Goal: Communication & Community: Ask a question

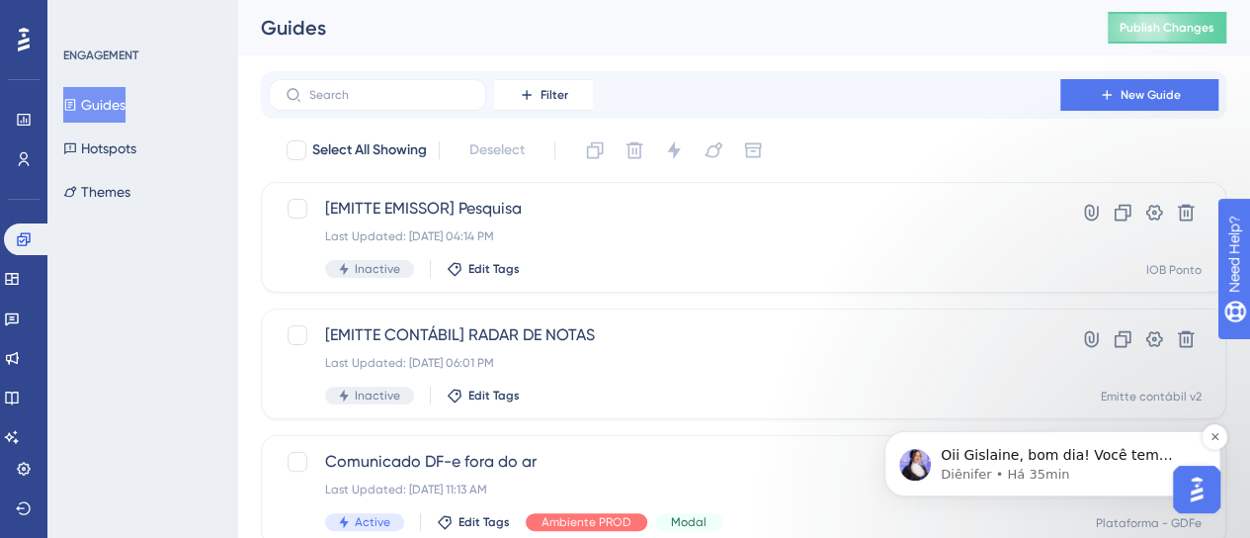
click at [1083, 462] on p "Oii Gislaine, bom dia! Você tem mais alguma dúvida? 😊 ​" at bounding box center [1068, 456] width 255 height 20
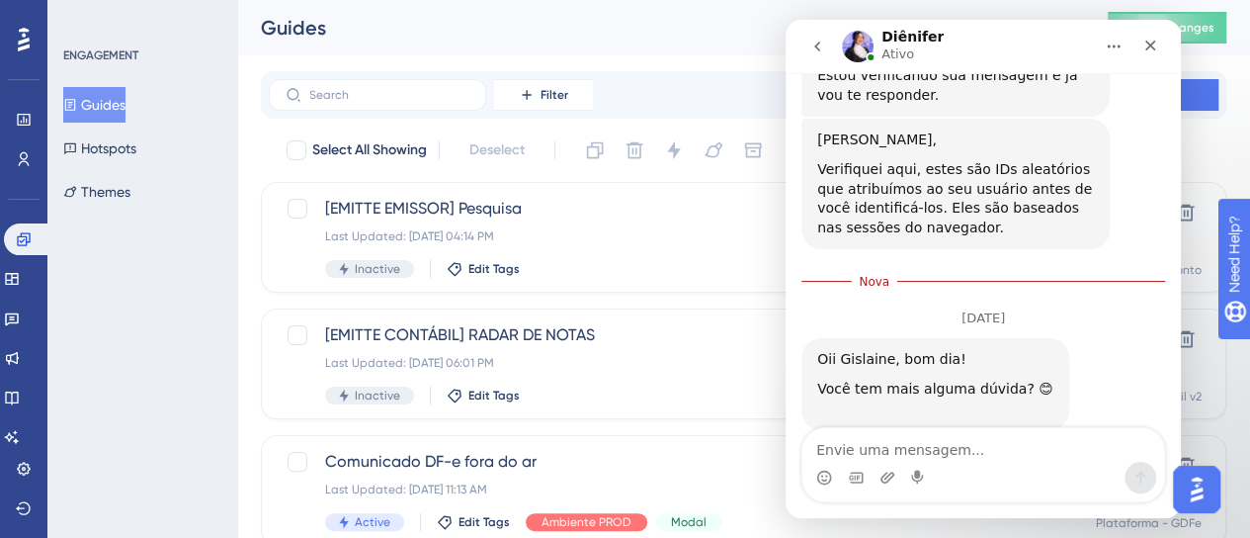
scroll to position [1022, 0]
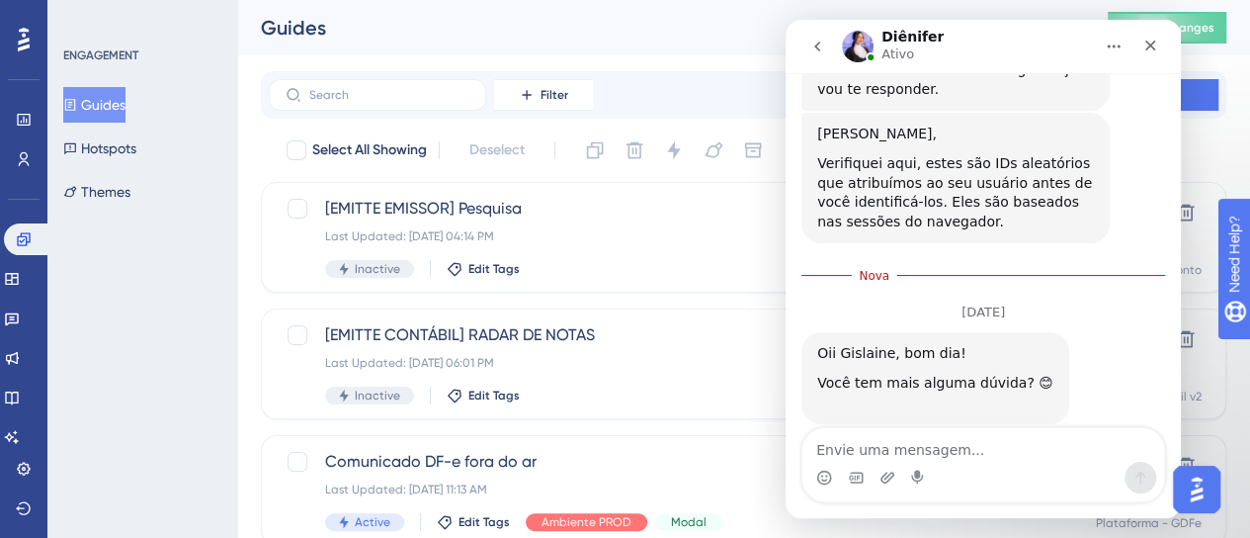
click at [966, 442] on textarea "Envie uma mensagem..." at bounding box center [984, 445] width 362 height 34
type textarea "oi desculpa"
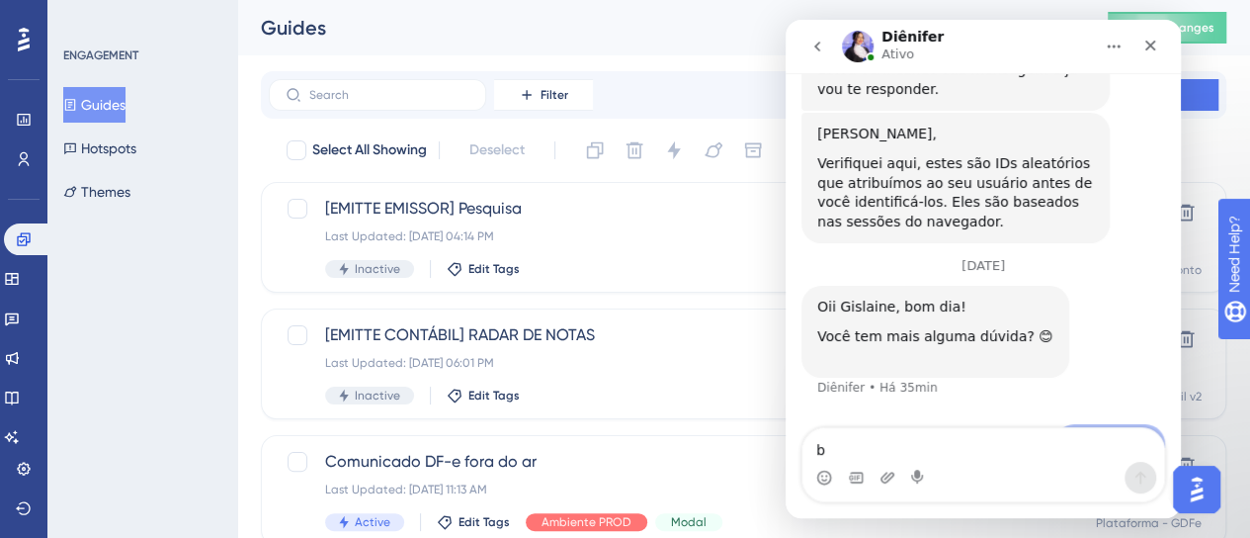
scroll to position [1034, 0]
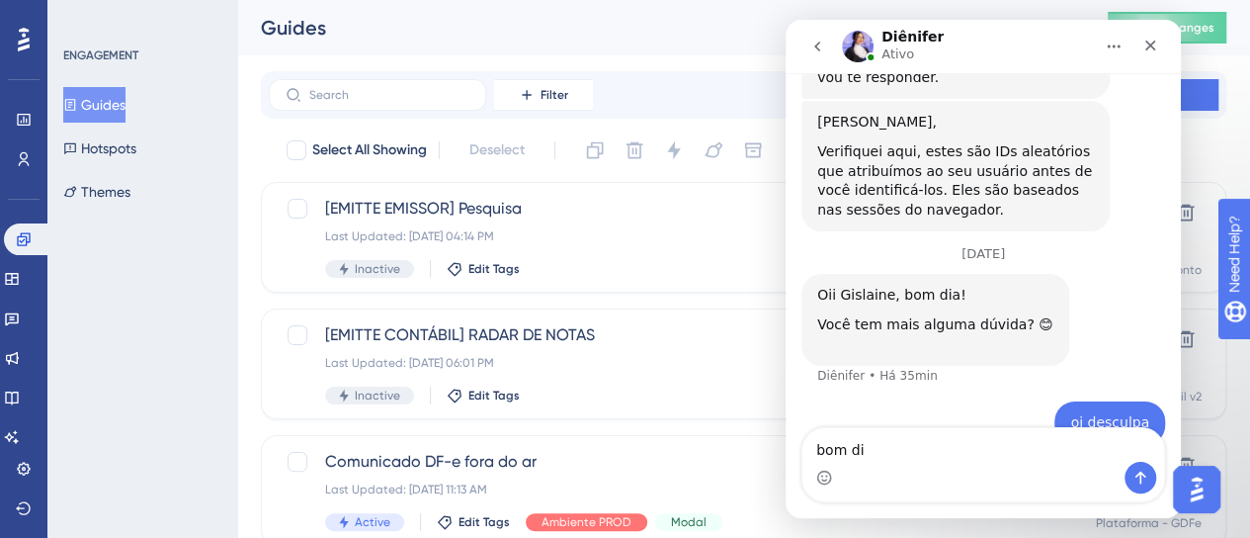
type textarea "bom dia"
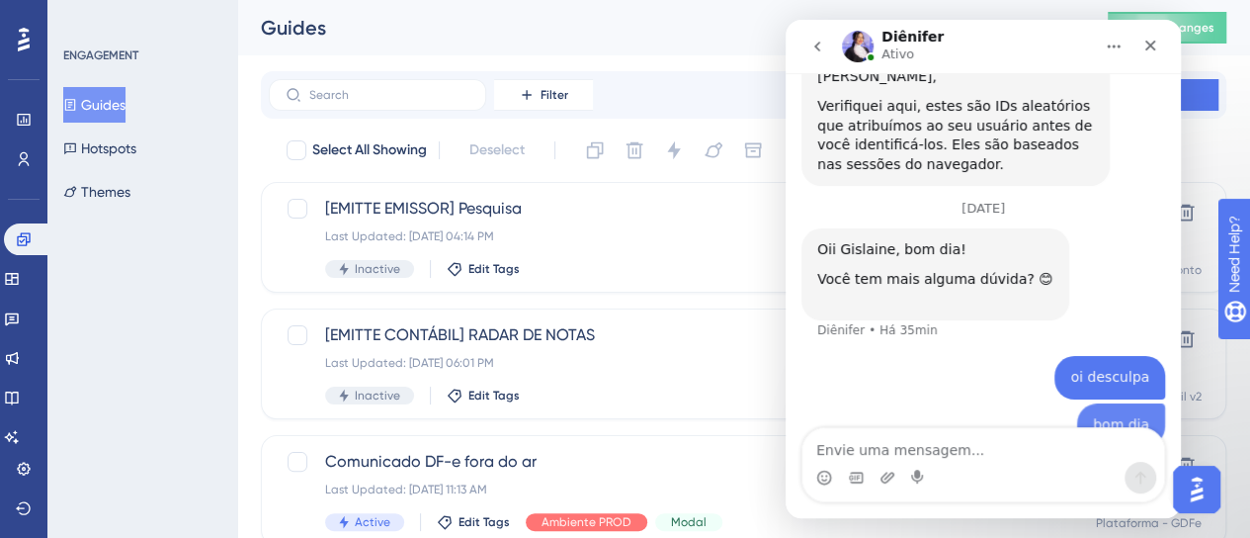
scroll to position [1079, 0]
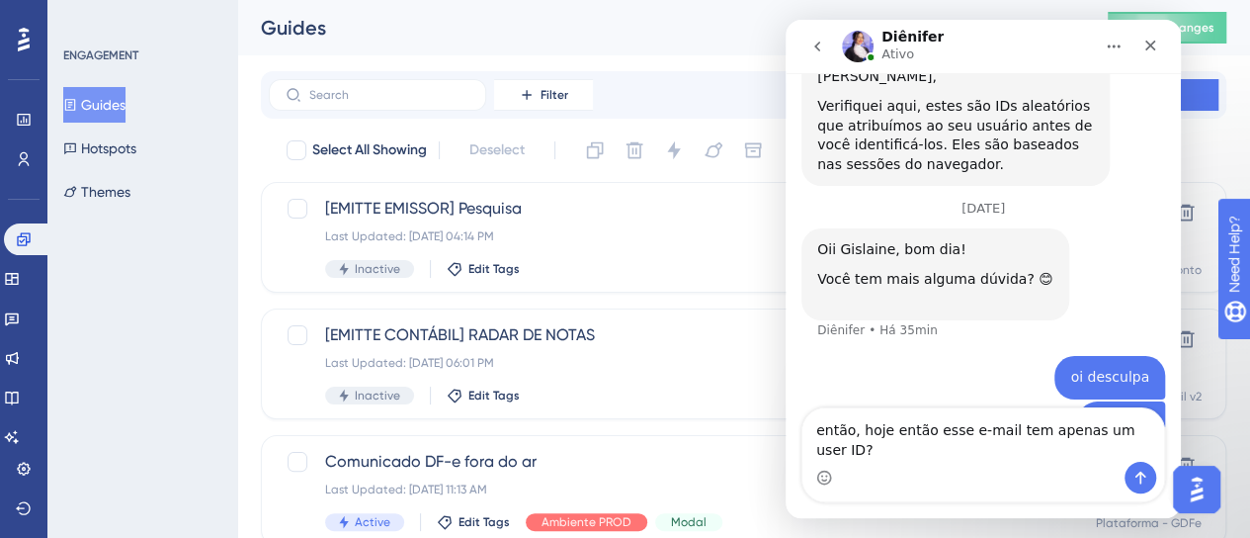
type textarea "então, hoje então esse e-mail tem apenas um user ID?"
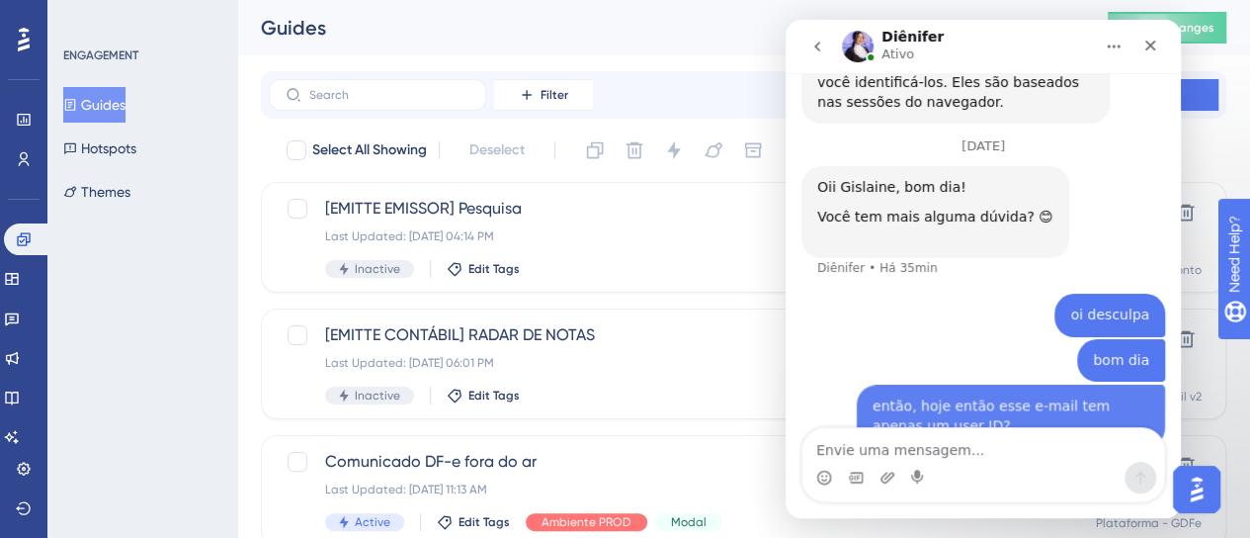
scroll to position [1144, 0]
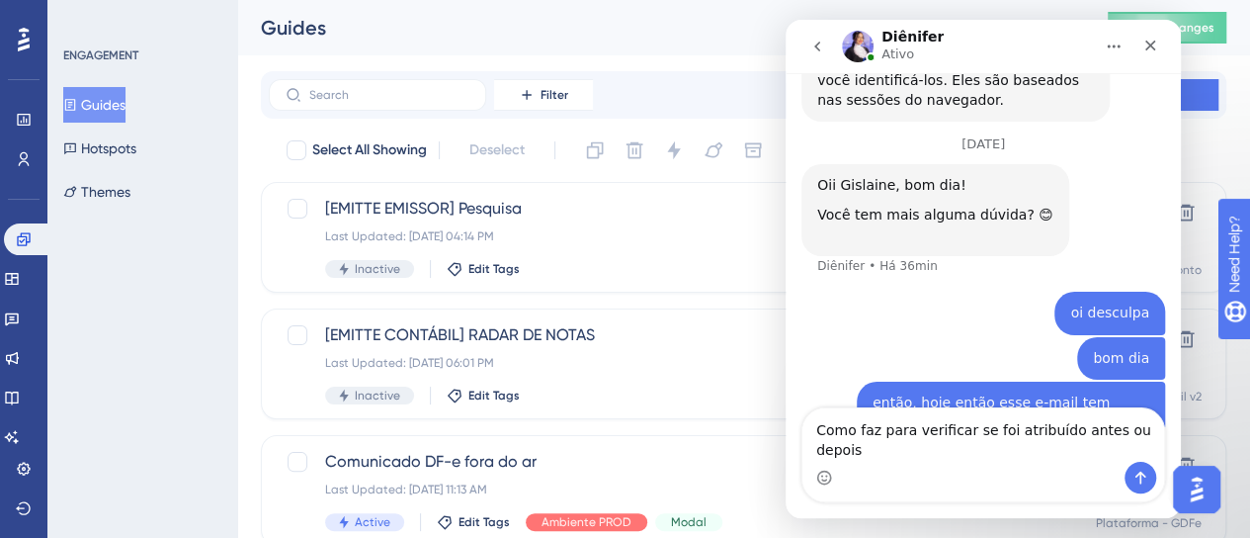
type textarea "Como faz para verificar se foi atribuído antes ou depois?"
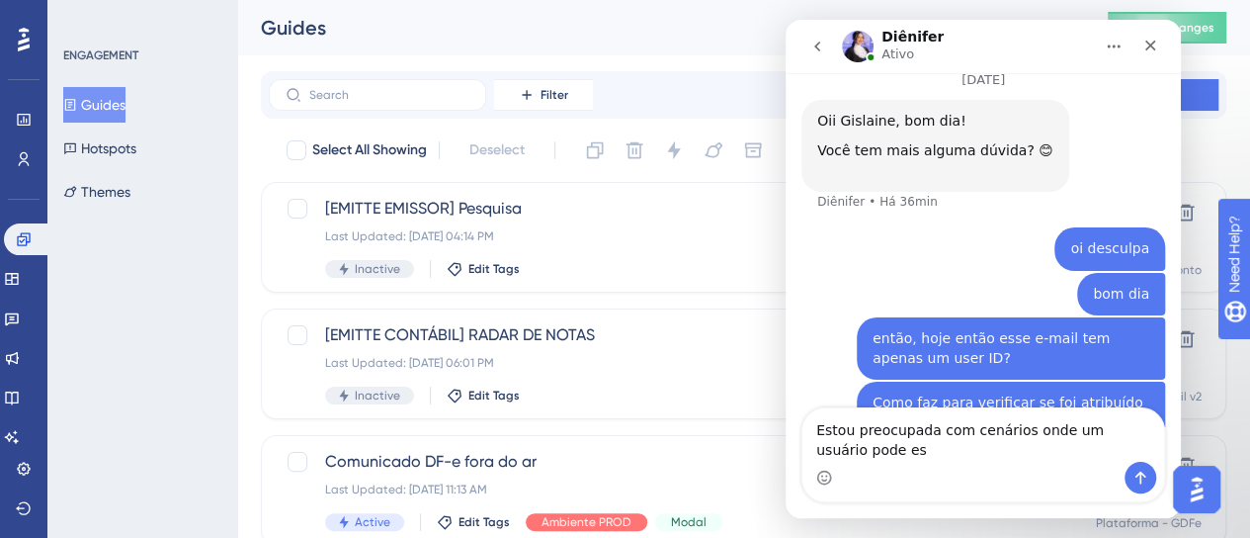
scroll to position [1228, 0]
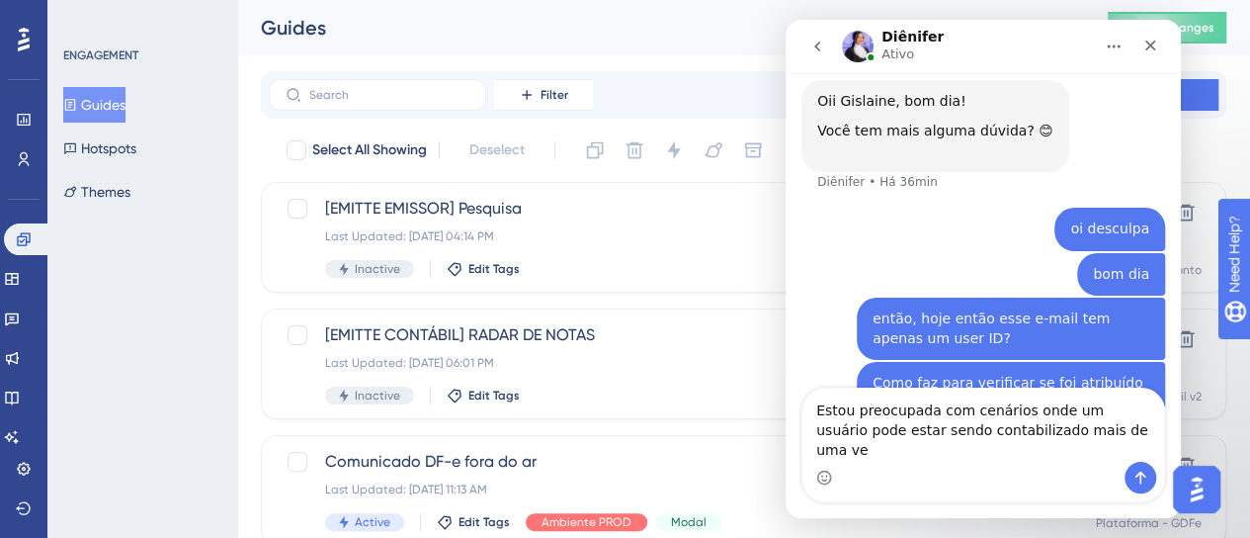
type textarea "Estou preocupada com cenários onde um usuário pode estar sendo contabilizado ma…"
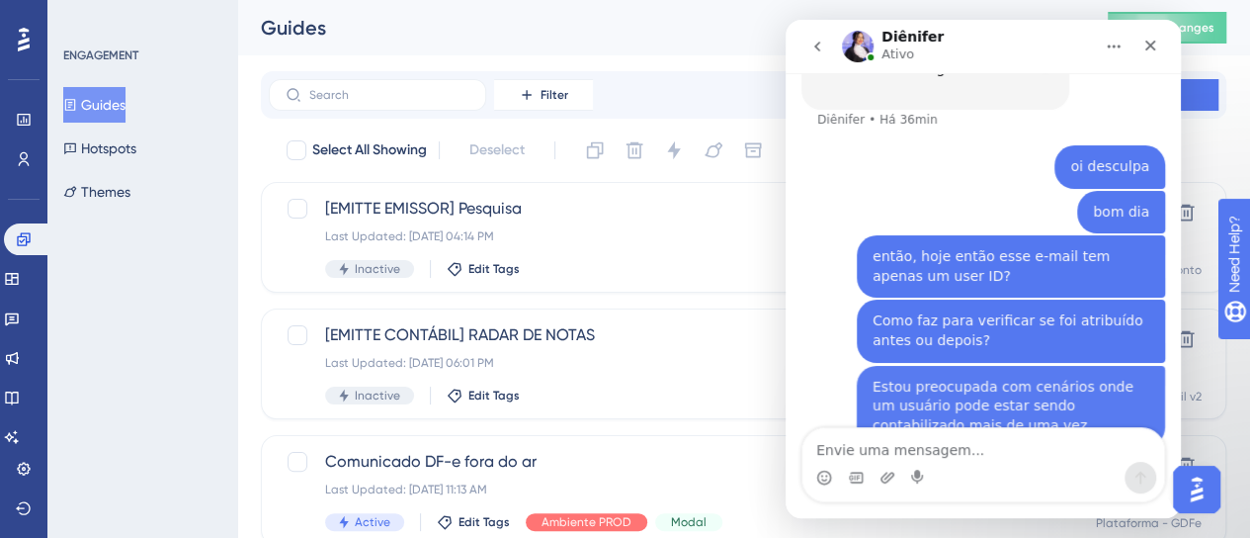
scroll to position [1292, 0]
click at [1150, 52] on icon "Fechar" at bounding box center [1151, 46] width 16 height 16
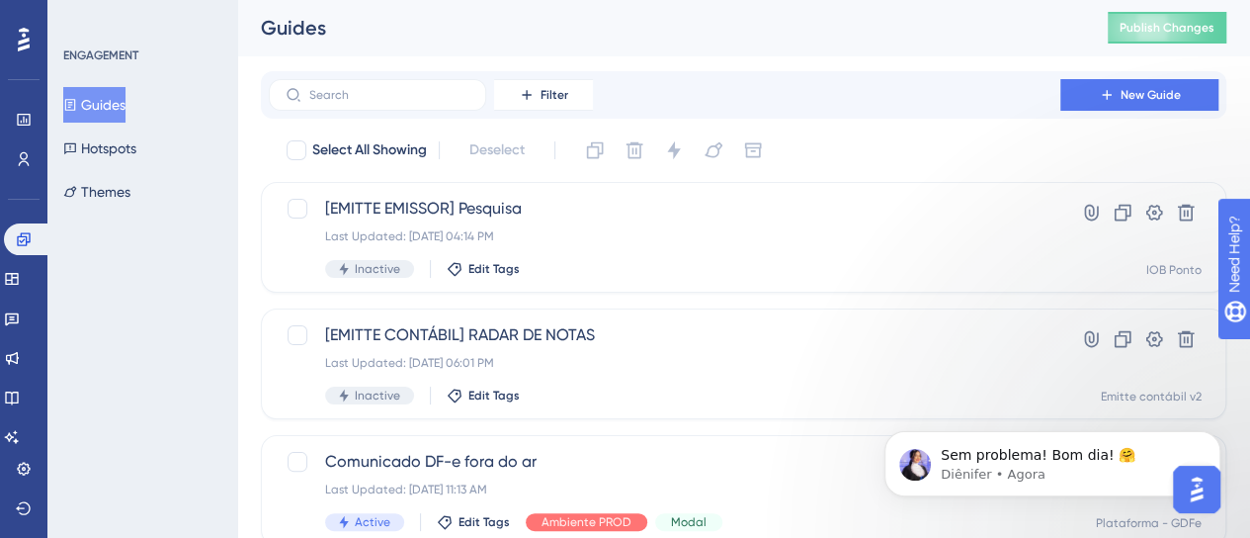
scroll to position [0, 0]
click at [1181, 473] on p "Diênifer • Agora" at bounding box center [1068, 475] width 255 height 18
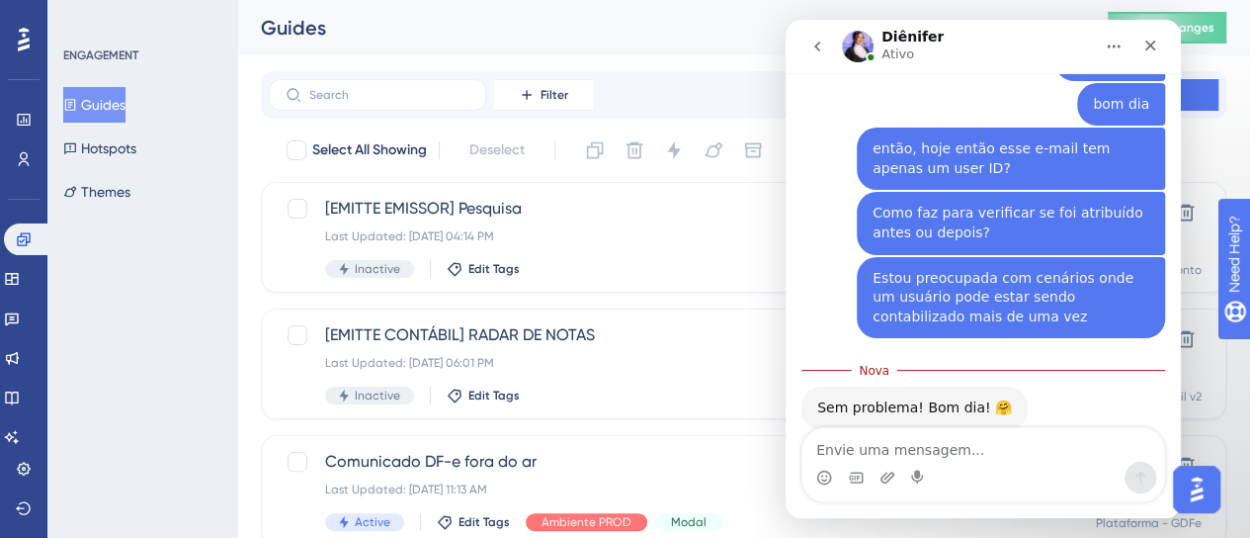
scroll to position [1384, 0]
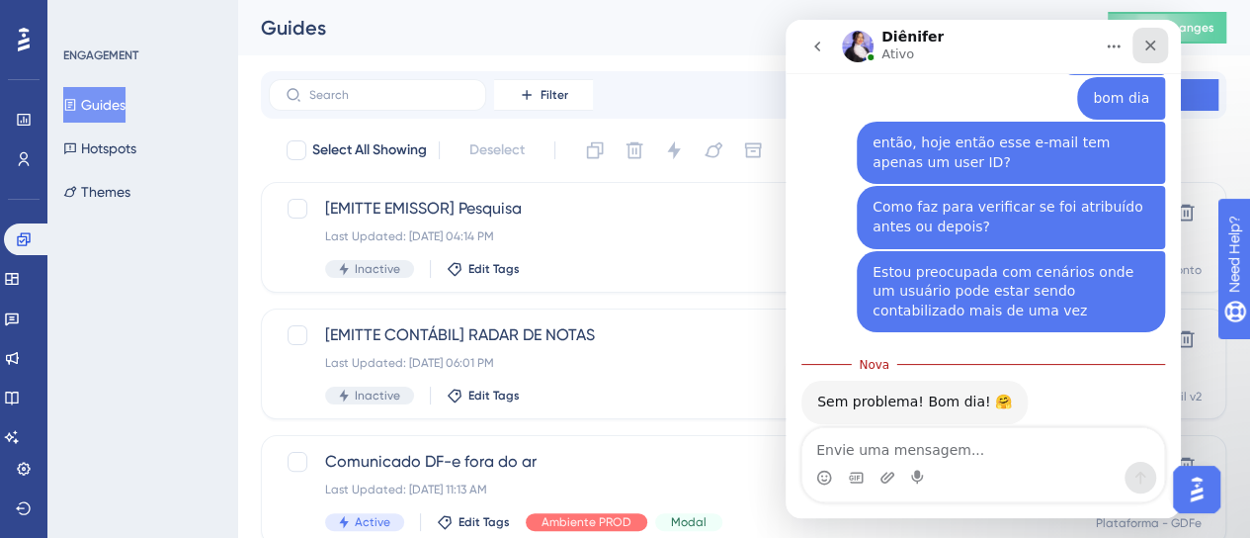
click at [1148, 44] on icon "Fechar" at bounding box center [1151, 46] width 16 height 16
